Goal: Find specific page/section: Find specific page/section

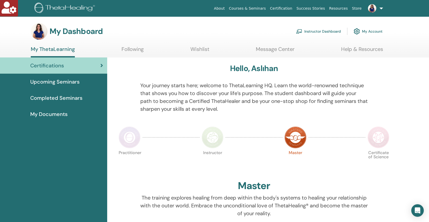
click at [311, 30] on link "Instructor Dashboard" at bounding box center [318, 31] width 45 height 11
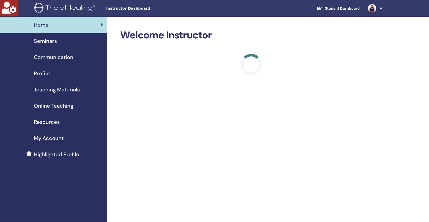
click at [38, 75] on span "Profile" at bounding box center [42, 73] width 16 height 8
